Goal: Task Accomplishment & Management: Complete application form

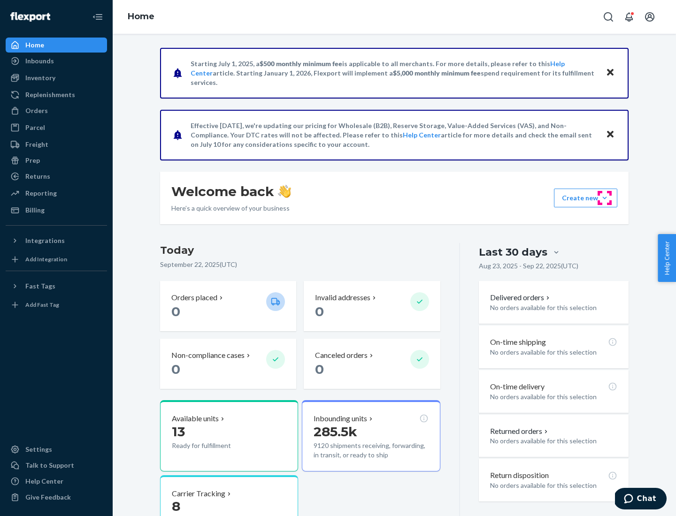
click at [605, 198] on button "Create new Create new inbound Create new order Create new product" at bounding box center [585, 198] width 63 height 19
click at [56, 61] on div "Inbounds" at bounding box center [57, 60] width 100 height 13
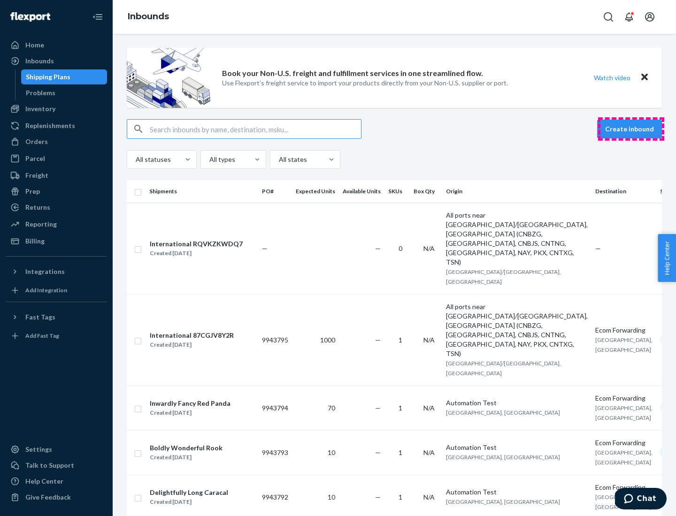
click at [631, 129] on button "Create inbound" at bounding box center [629, 129] width 65 height 19
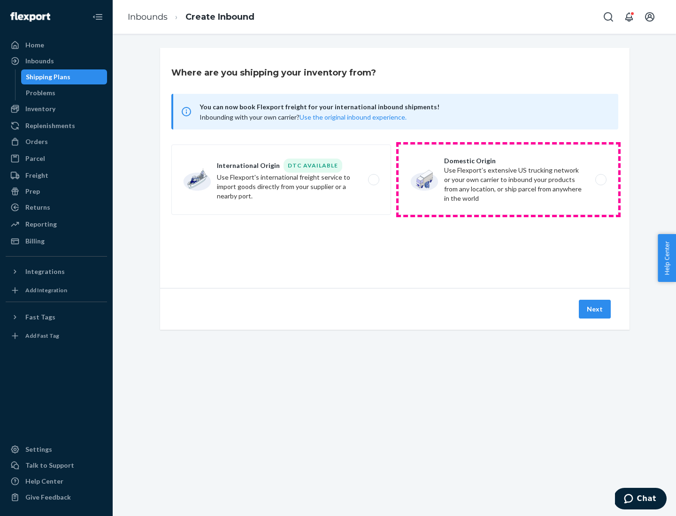
click at [508, 180] on label "Domestic Origin Use Flexport’s extensive US trucking network or your own carrie…" at bounding box center [509, 180] width 220 height 70
click at [600, 180] on input "Domestic Origin Use Flexport’s extensive US trucking network or your own carrie…" at bounding box center [603, 180] width 6 height 6
radio input "true"
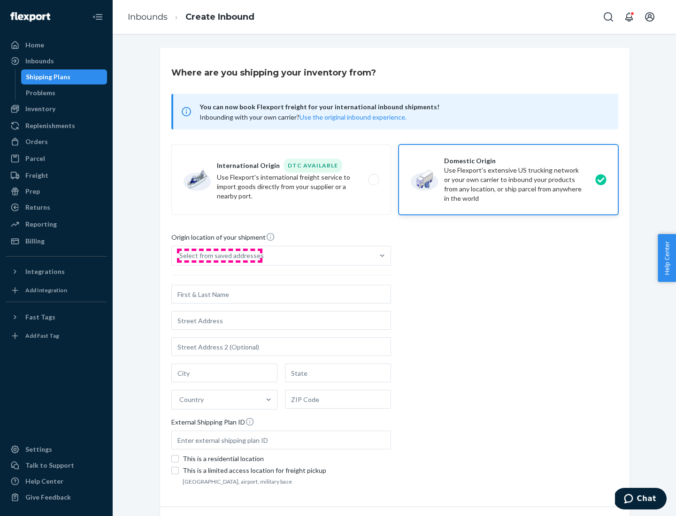
click at [219, 256] on div "Select from saved addresses" at bounding box center [221, 255] width 85 height 9
click at [180, 256] on input "Select from saved addresses" at bounding box center [179, 255] width 1 height 9
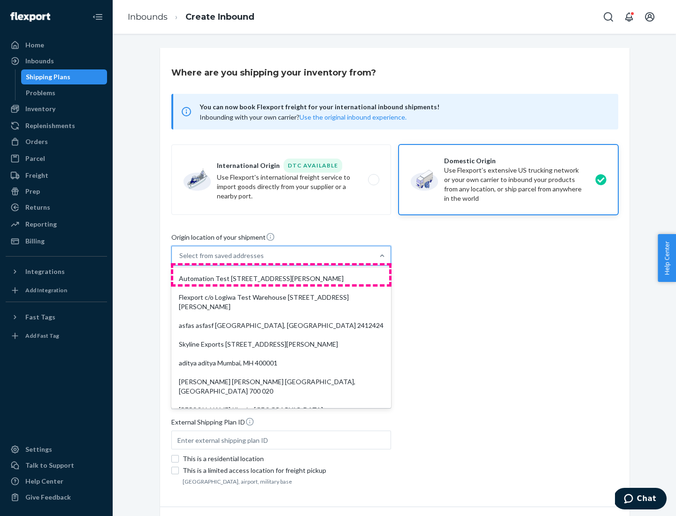
scroll to position [4, 0]
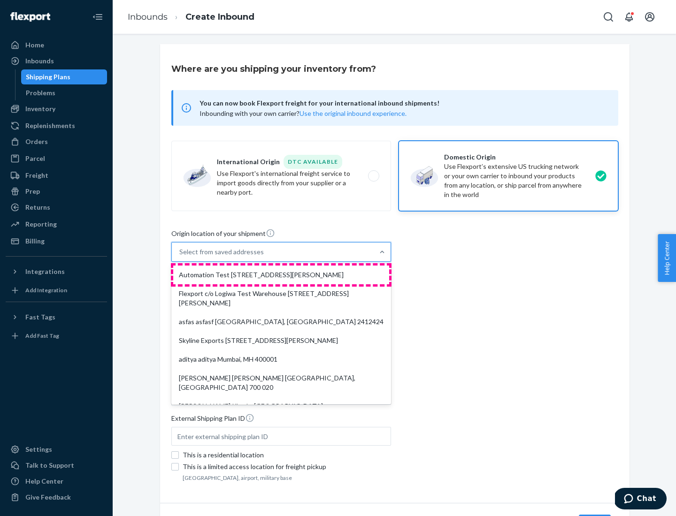
click at [281, 275] on div "Automation Test [STREET_ADDRESS][PERSON_NAME]" at bounding box center [281, 275] width 216 height 19
click at [180, 257] on input "option Automation Test [STREET_ADDRESS][PERSON_NAME]. 9 results available. Use …" at bounding box center [179, 251] width 1 height 9
type input "Automation Test"
type input "9th Floor"
type input "[GEOGRAPHIC_DATA]"
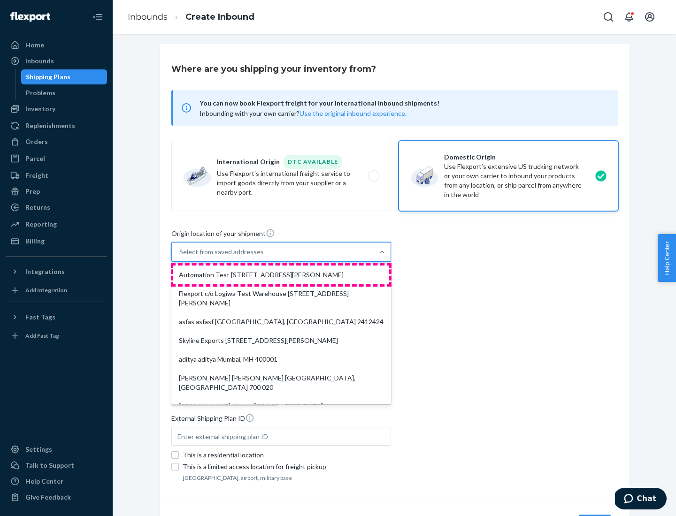
type input "CA"
type input "94104"
type input "[STREET_ADDRESS][PERSON_NAME]"
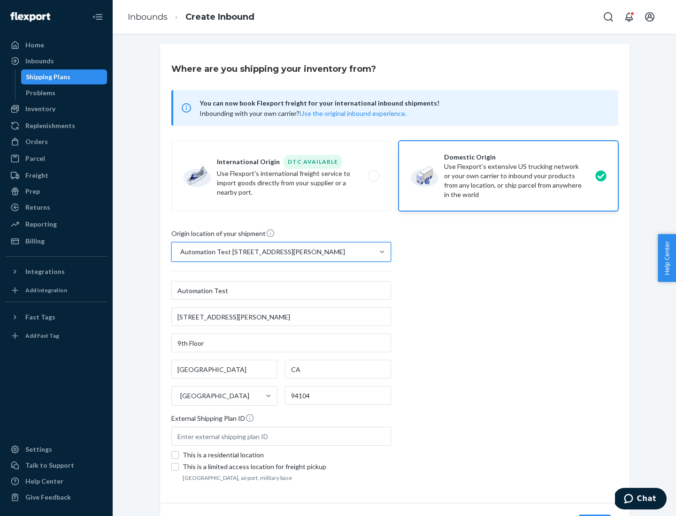
scroll to position [55, 0]
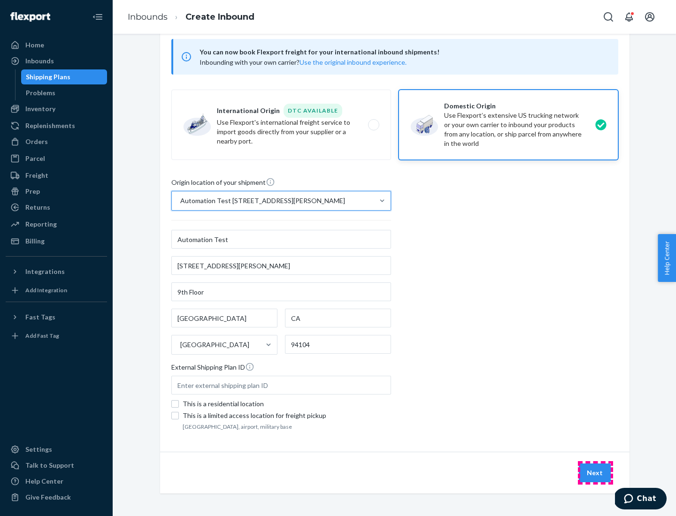
click at [595, 473] on button "Next" at bounding box center [595, 473] width 32 height 19
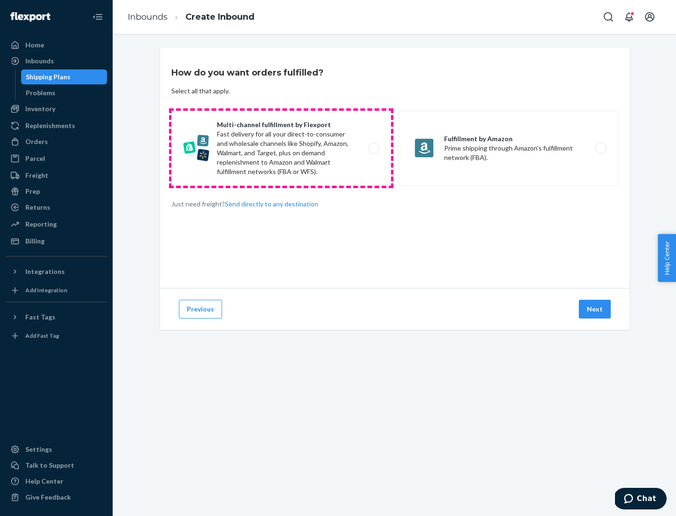
click at [281, 148] on label "Multi-channel fulfillment by Flexport Fast delivery for all your direct-to-cons…" at bounding box center [281, 148] width 220 height 75
click at [373, 148] on input "Multi-channel fulfillment by Flexport Fast delivery for all your direct-to-cons…" at bounding box center [376, 149] width 6 height 6
radio input "true"
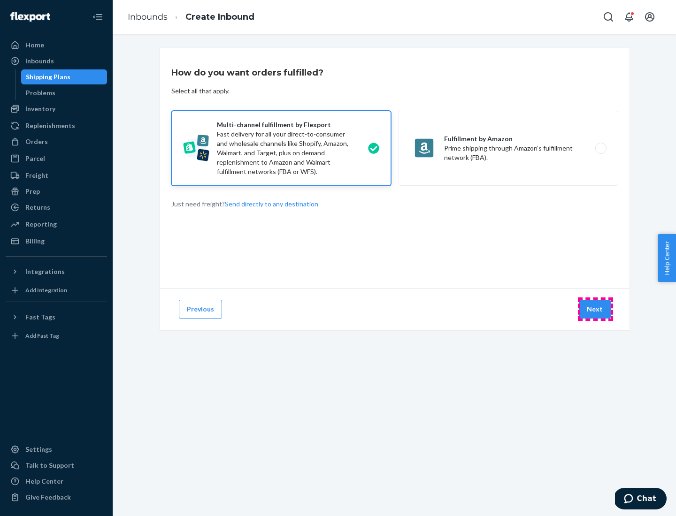
click at [595, 309] on button "Next" at bounding box center [595, 309] width 32 height 19
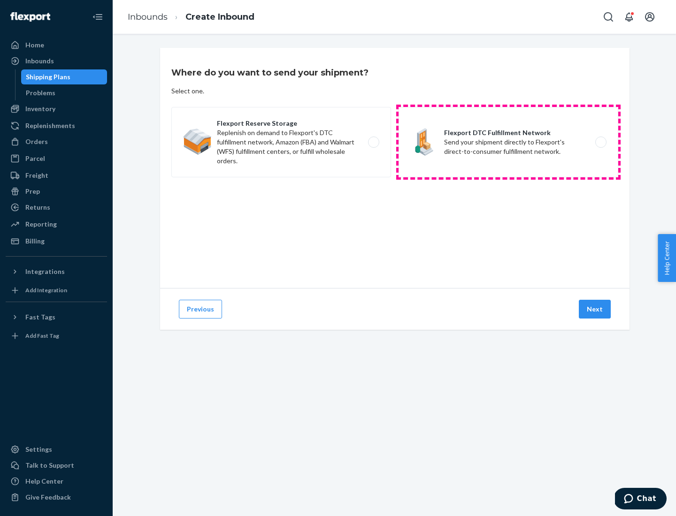
click at [508, 142] on label "Flexport DTC Fulfillment Network Send your shipment directly to Flexport's dire…" at bounding box center [509, 142] width 220 height 70
click at [600, 142] on input "Flexport DTC Fulfillment Network Send your shipment directly to Flexport's dire…" at bounding box center [603, 142] width 6 height 6
radio input "true"
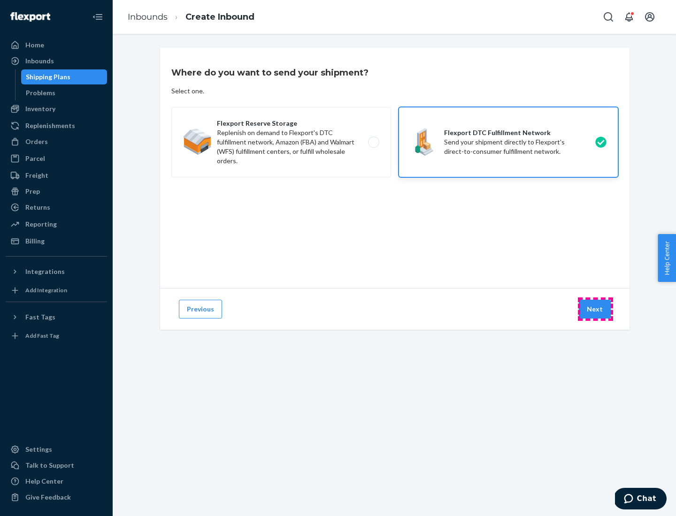
click at [595, 309] on button "Next" at bounding box center [595, 309] width 32 height 19
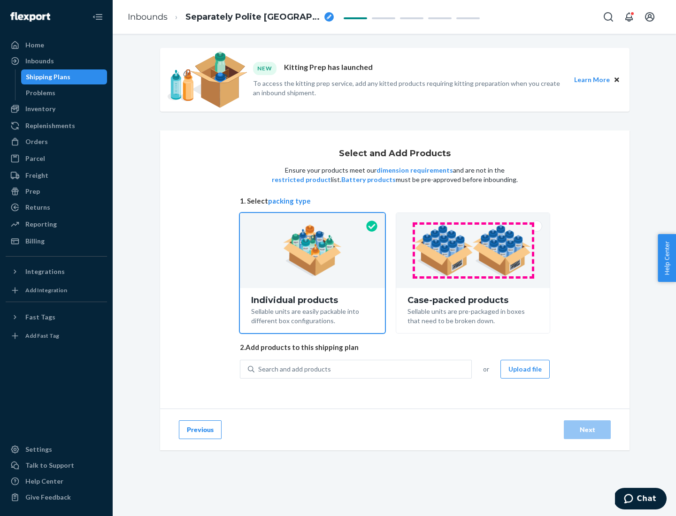
click at [473, 251] on img at bounding box center [473, 251] width 117 height 52
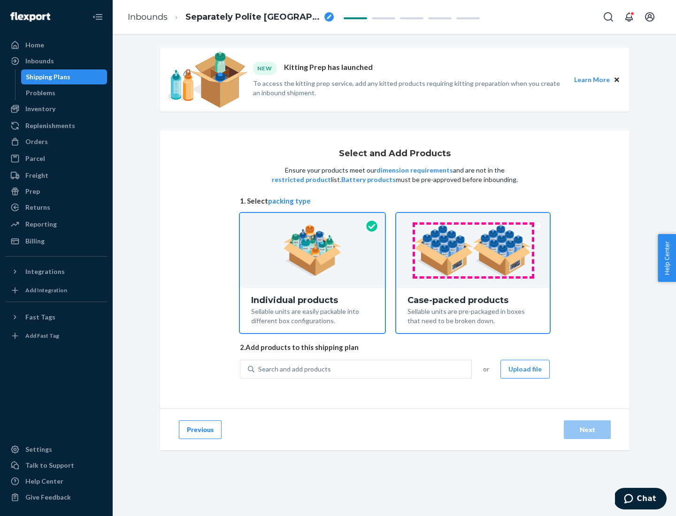
click at [473, 219] on input "Case-packed products Sellable units are pre-packaged in boxes that need to be b…" at bounding box center [473, 216] width 6 height 6
radio input "true"
radio input "false"
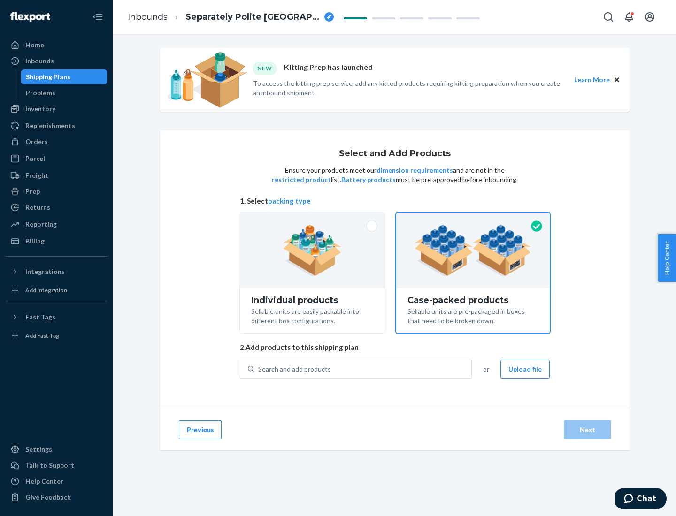
click at [363, 369] on div "Search and add products" at bounding box center [362, 369] width 217 height 17
click at [259, 369] on input "Search and add products" at bounding box center [258, 369] width 1 height 9
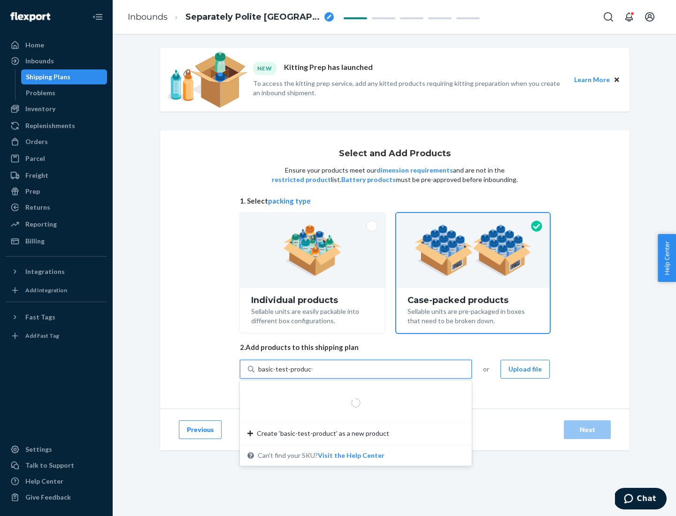
type input "basic-test-product-1"
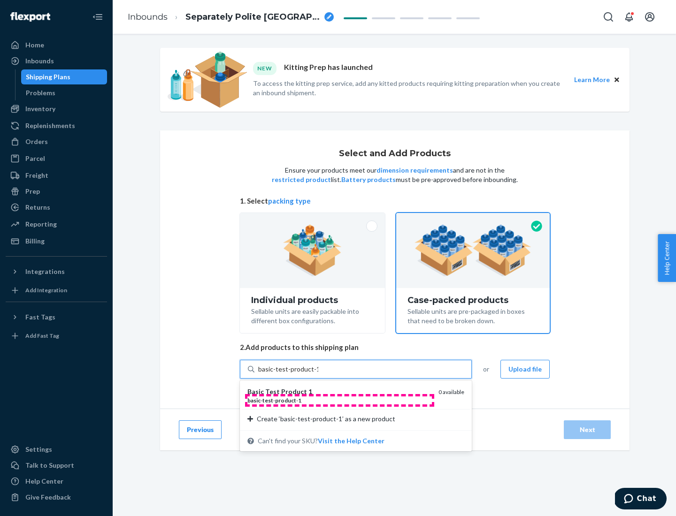
click at [339, 400] on div "basic - test - product - 1" at bounding box center [339, 401] width 184 height 8
click at [318, 374] on input "basic-test-product-1" at bounding box center [288, 369] width 60 height 9
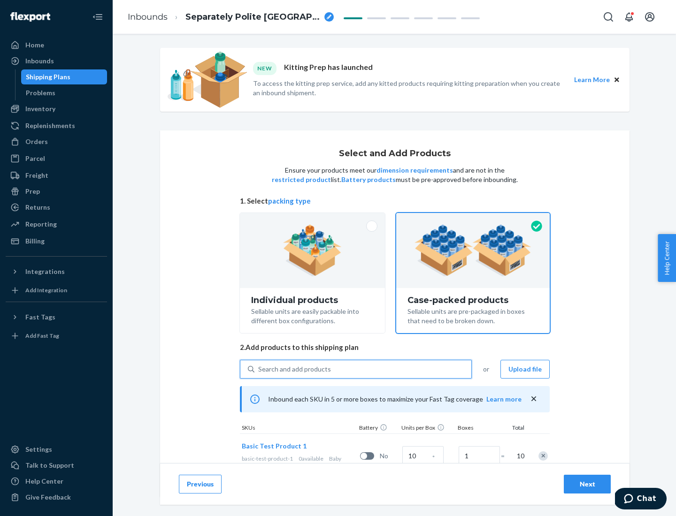
scroll to position [34, 0]
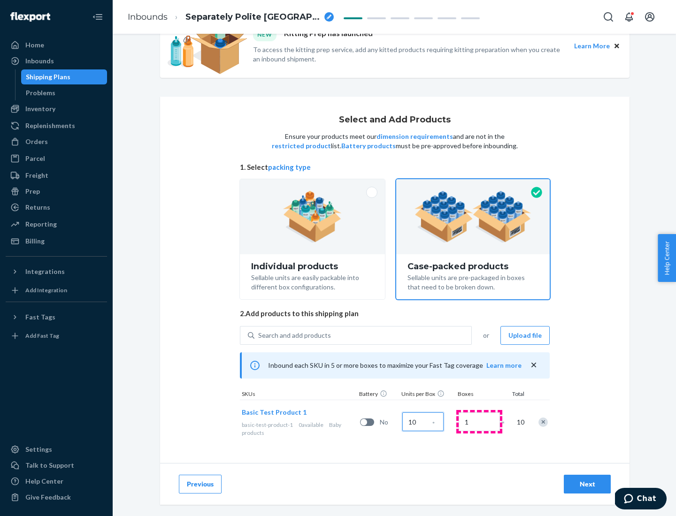
type input "10"
type input "7"
click at [587, 485] on div "Next" at bounding box center [587, 484] width 31 height 9
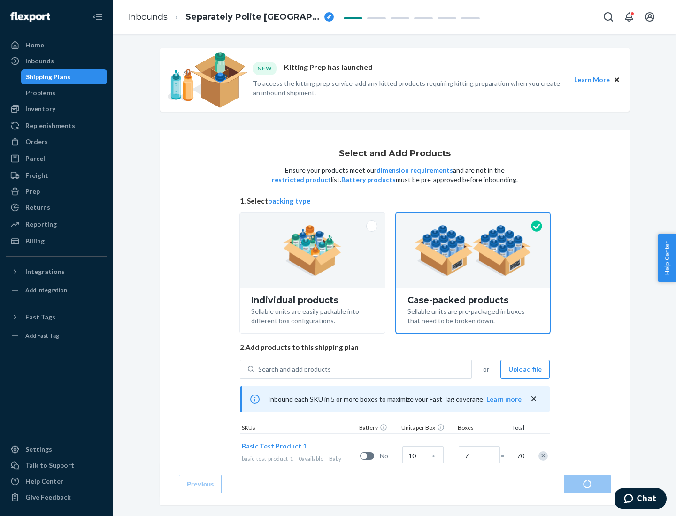
radio input "true"
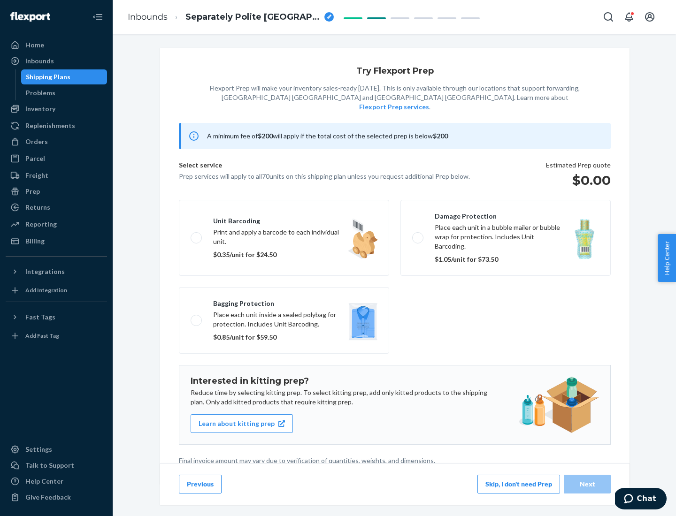
scroll to position [2, 0]
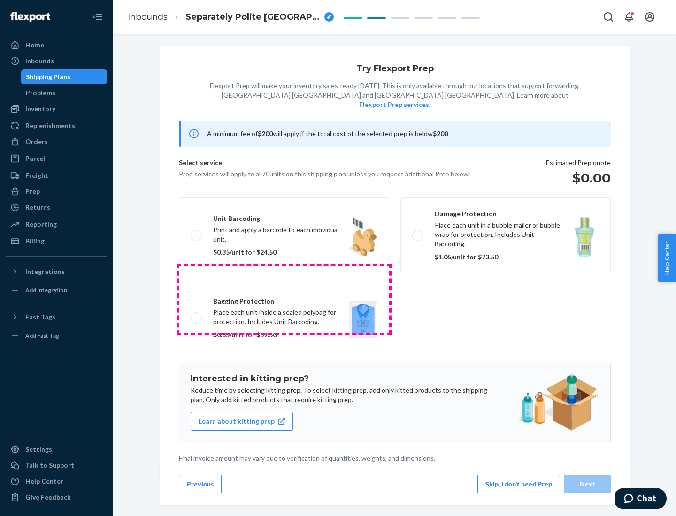
click at [284, 299] on label "Bagging protection Place each unit inside a sealed polybag for protection. Incl…" at bounding box center [284, 318] width 210 height 67
click at [197, 315] on input "Bagging protection Place each unit inside a sealed polybag for protection. Incl…" at bounding box center [194, 318] width 6 height 6
checkbox input "true"
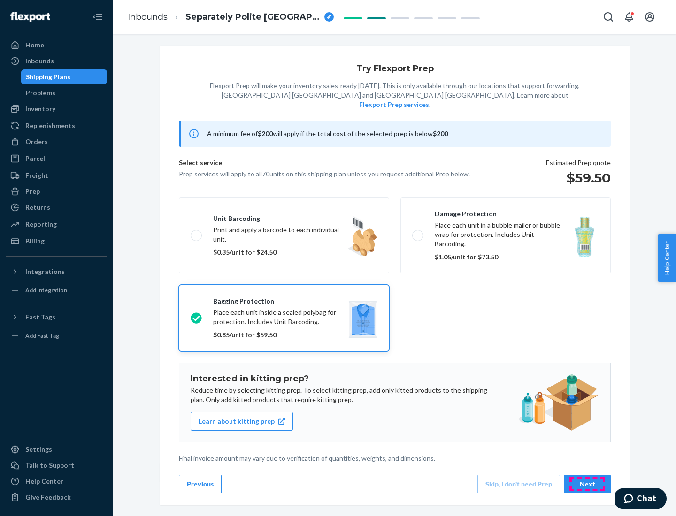
click at [587, 484] on div "Next" at bounding box center [587, 484] width 31 height 9
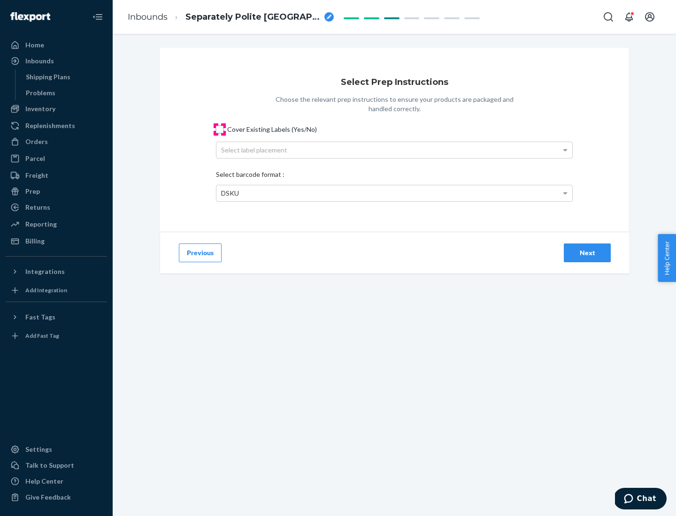
click at [220, 129] on input "Cover Existing Labels (Yes/No)" at bounding box center [220, 130] width 8 height 8
checkbox input "true"
click at [394, 150] on div "Select label placement" at bounding box center [394, 150] width 356 height 16
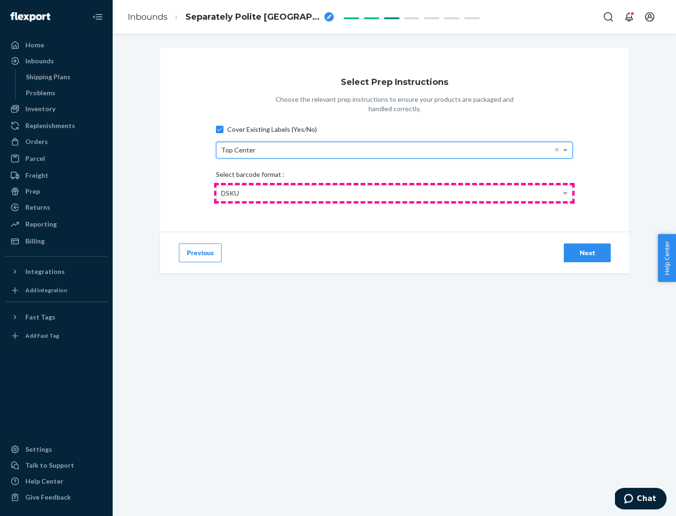
click at [394, 193] on div "DSKU" at bounding box center [394, 193] width 356 height 16
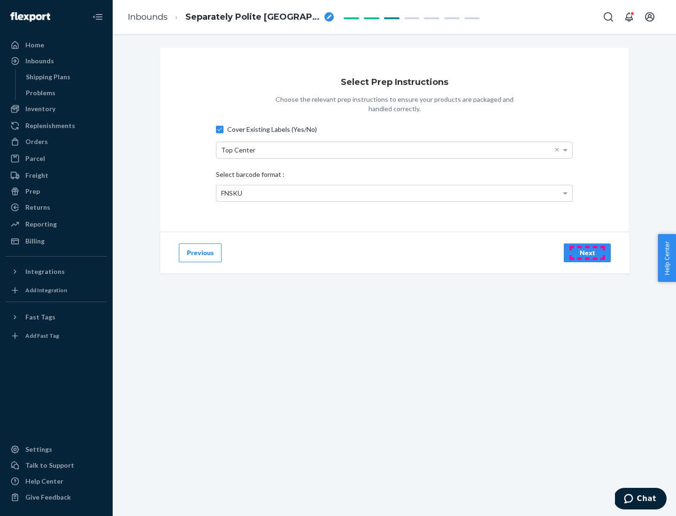
click at [587, 253] on div "Next" at bounding box center [587, 252] width 31 height 9
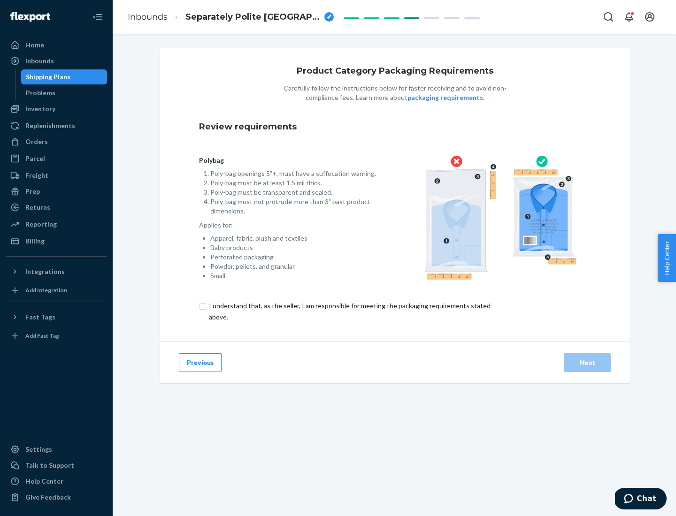
click at [349, 311] on input "checkbox" at bounding box center [355, 311] width 312 height 23
checkbox input "true"
click at [587, 362] on div "Next" at bounding box center [587, 362] width 31 height 9
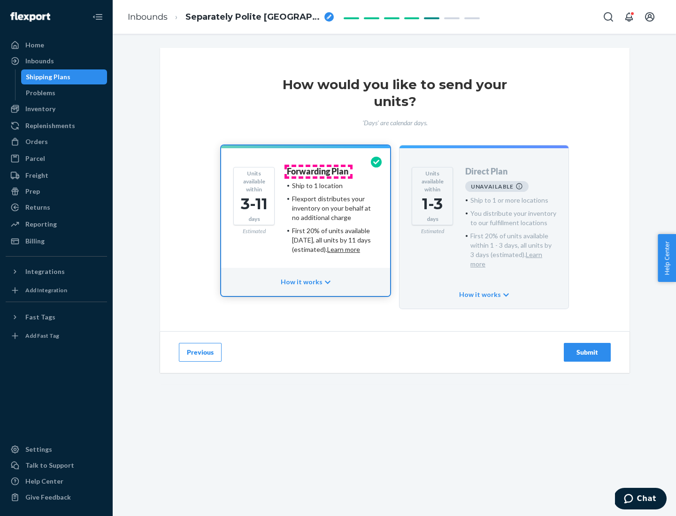
click at [318, 171] on h4 "Forwarding Plan" at bounding box center [318, 171] width 62 height 9
click at [587, 348] on div "Submit" at bounding box center [587, 352] width 31 height 9
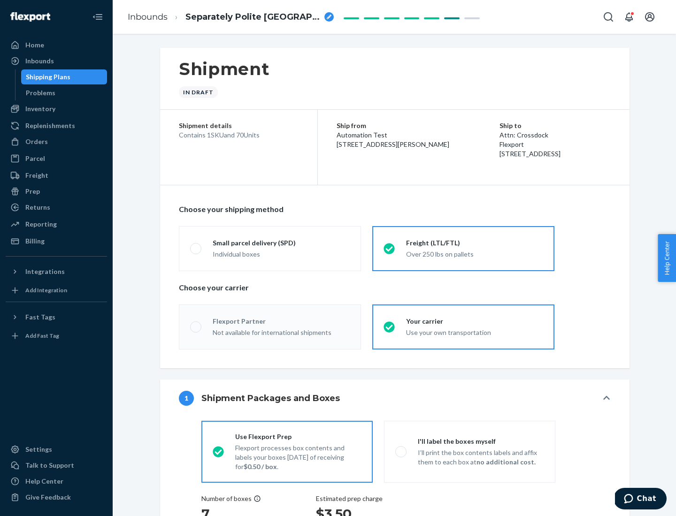
radio input "true"
radio input "false"
radio input "true"
radio input "false"
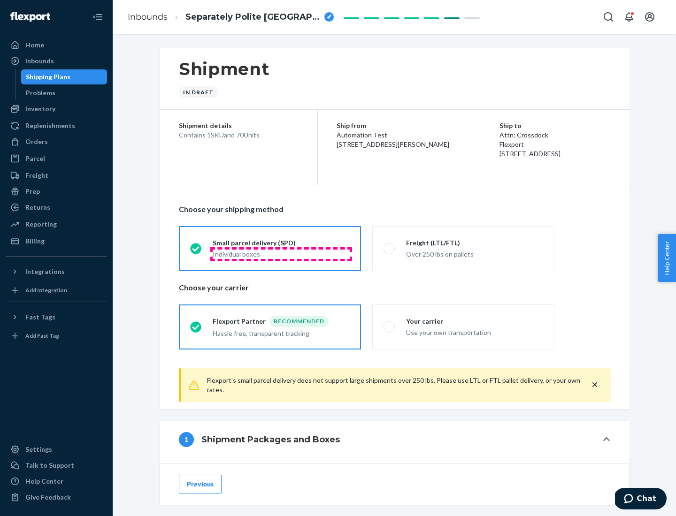
click at [281, 254] on div "Individual boxes" at bounding box center [281, 254] width 137 height 9
click at [196, 252] on input "Small parcel delivery (SPD) Individual boxes" at bounding box center [193, 249] width 6 height 6
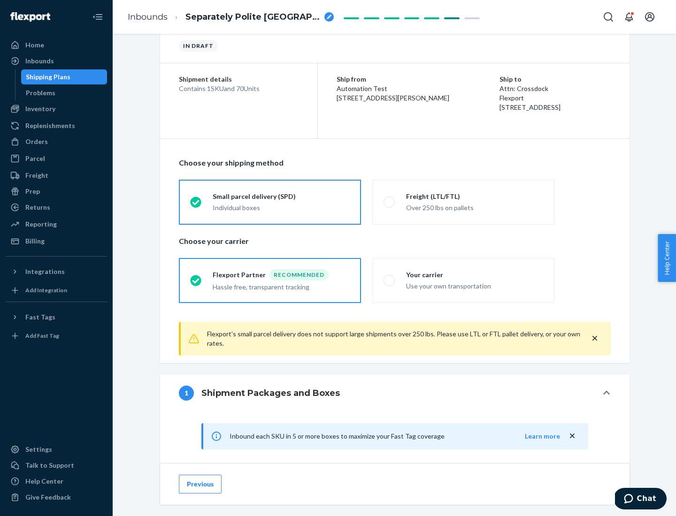
click at [281, 275] on div "Recommended" at bounding box center [298, 274] width 59 height 11
click at [196, 277] on input "Flexport Partner Recommended Hassle free, transparent tracking" at bounding box center [193, 280] width 6 height 6
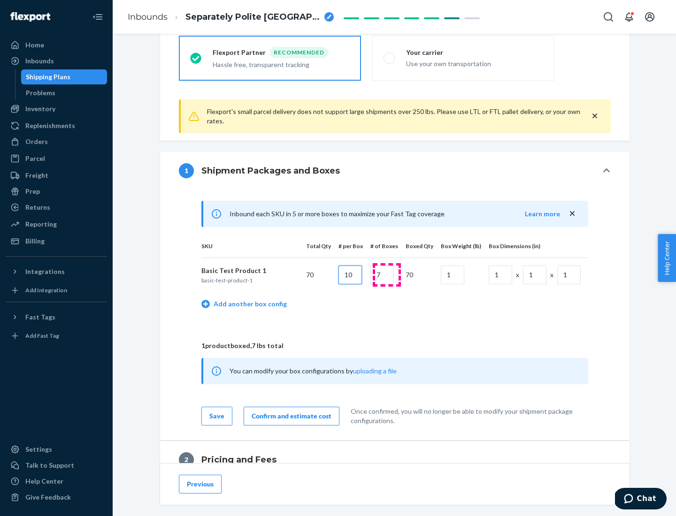
type input "10"
type input "7"
type input "1"
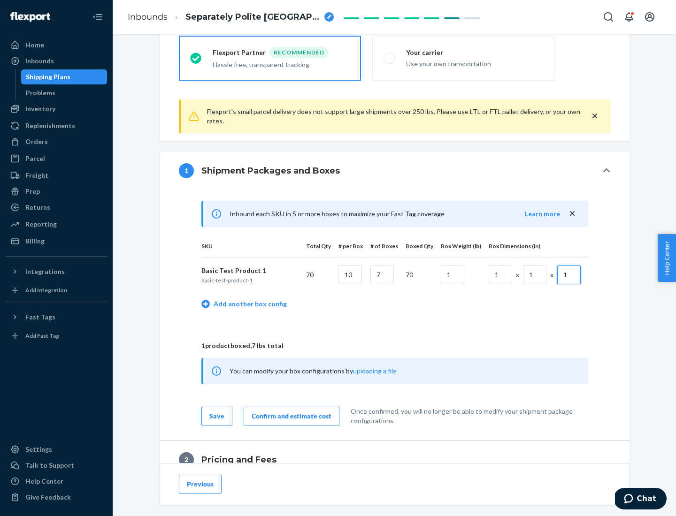
scroll to position [410, 0]
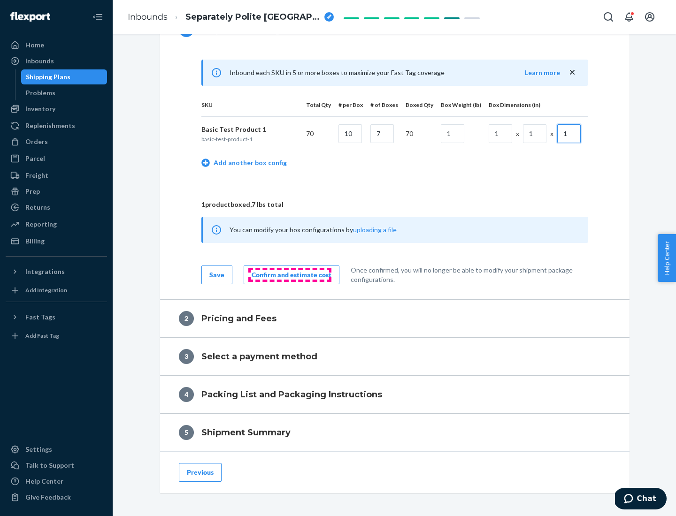
type input "1"
click at [290, 275] on div "Confirm and estimate cost" at bounding box center [292, 274] width 80 height 9
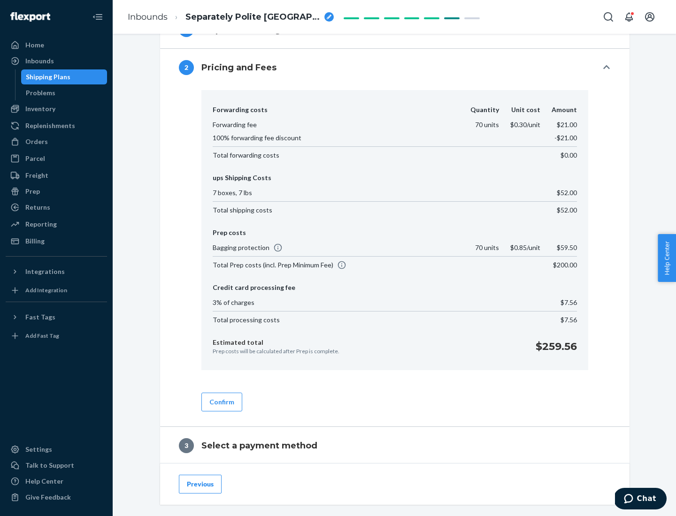
scroll to position [538, 0]
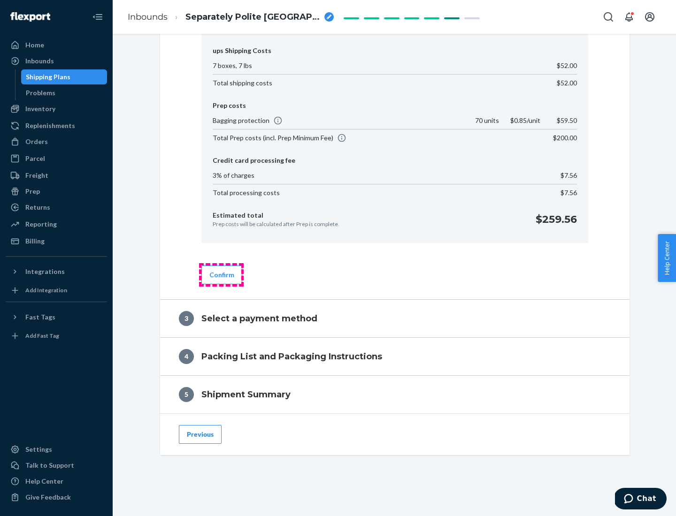
click at [221, 275] on button "Confirm" at bounding box center [221, 275] width 41 height 19
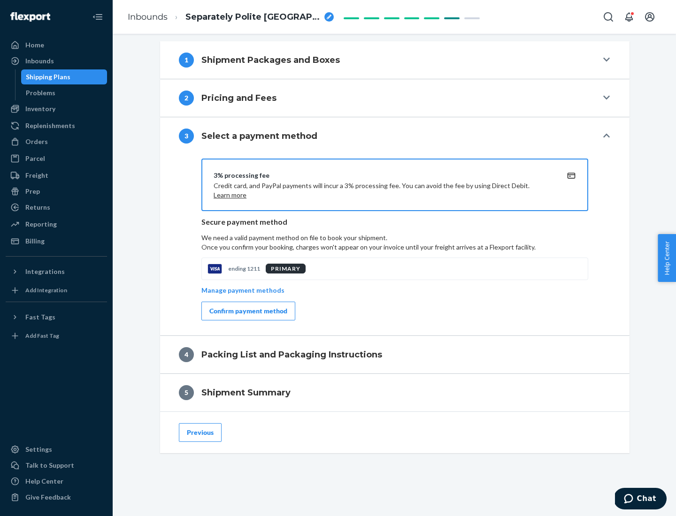
scroll to position [380, 0]
click at [247, 311] on div "Confirm payment method" at bounding box center [248, 311] width 78 height 9
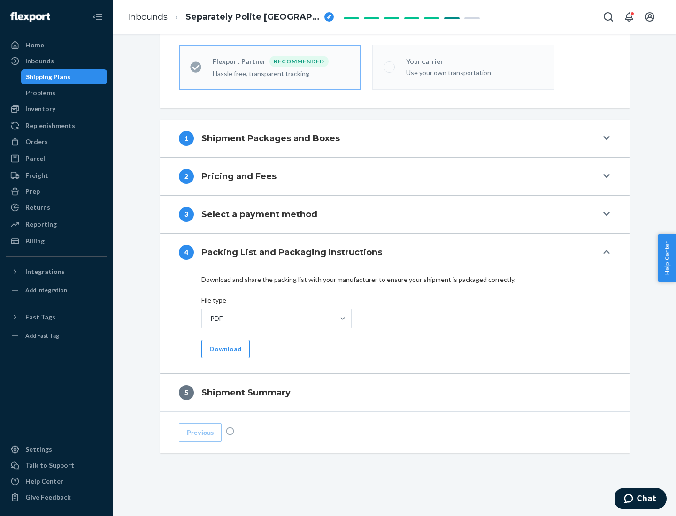
scroll to position [260, 0]
click at [224, 349] on button "Download" at bounding box center [225, 349] width 48 height 19
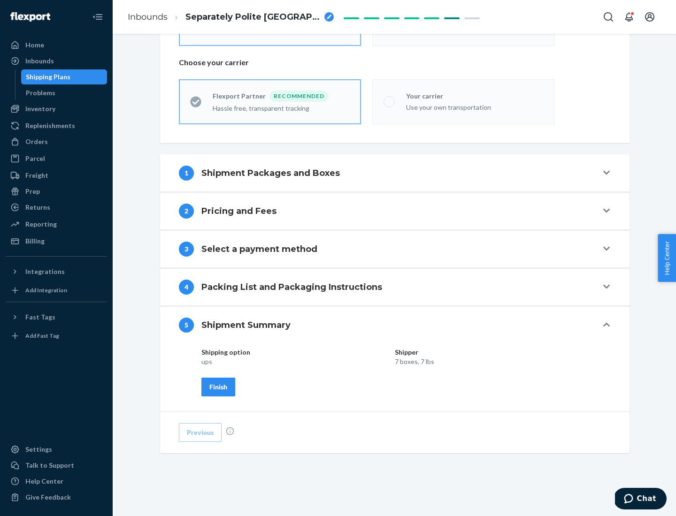
scroll to position [225, 0]
